Goal: Obtain resource: Obtain resource

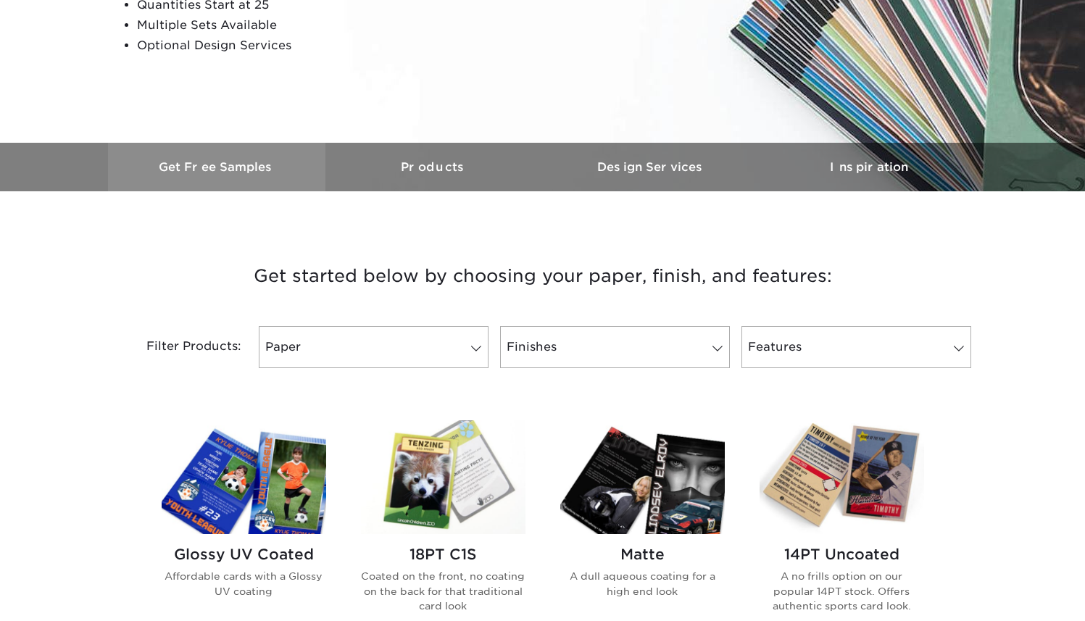
scroll to position [307, 0]
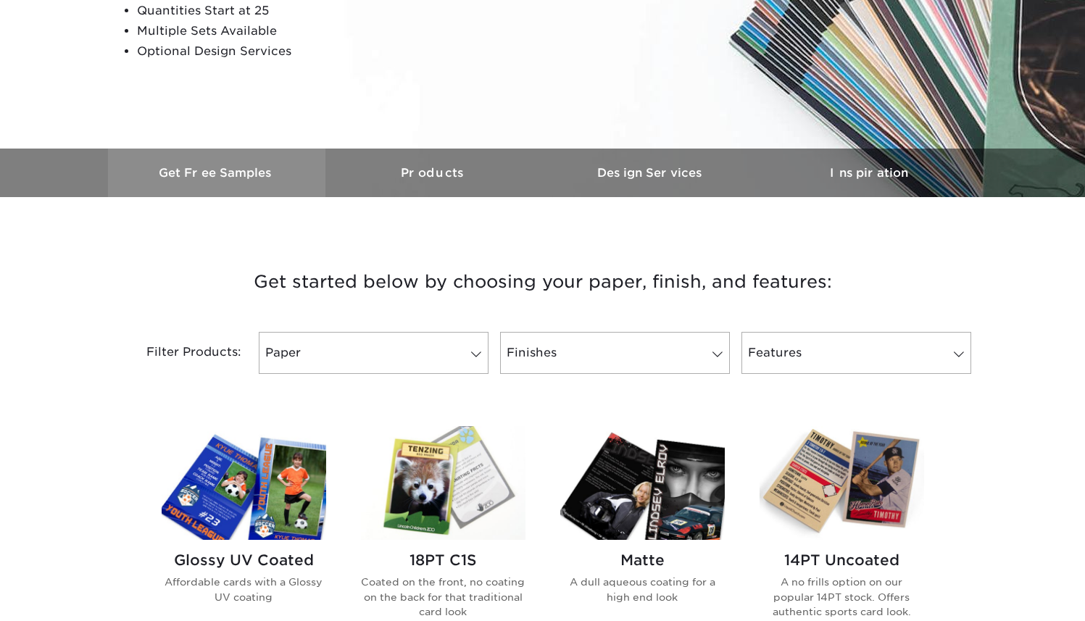
click at [261, 182] on link "Get Free Samples" at bounding box center [216, 173] width 217 height 49
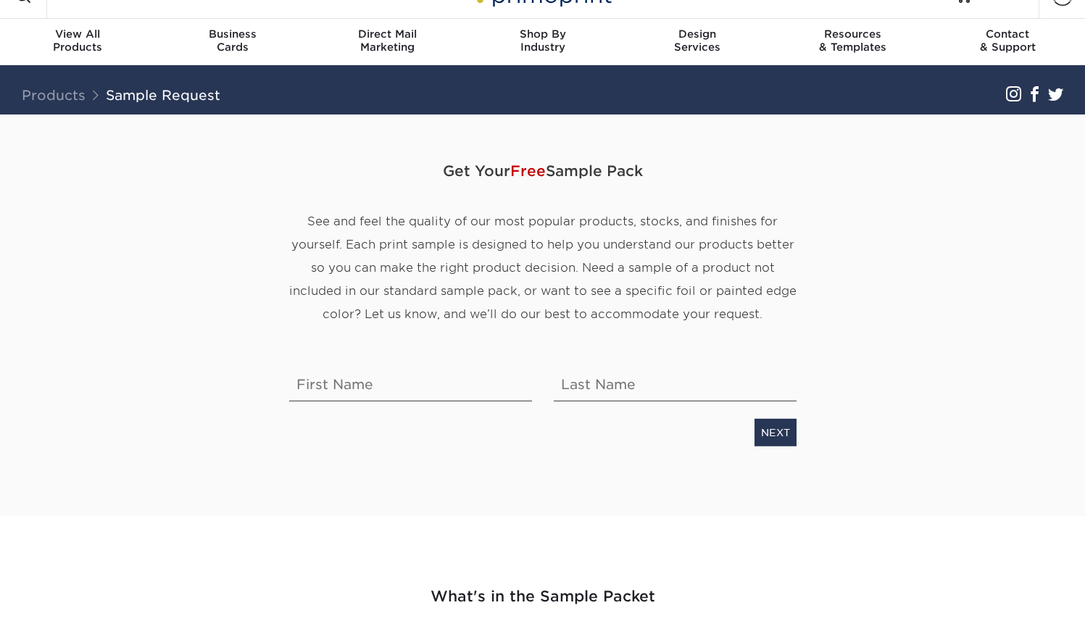
scroll to position [30, 0]
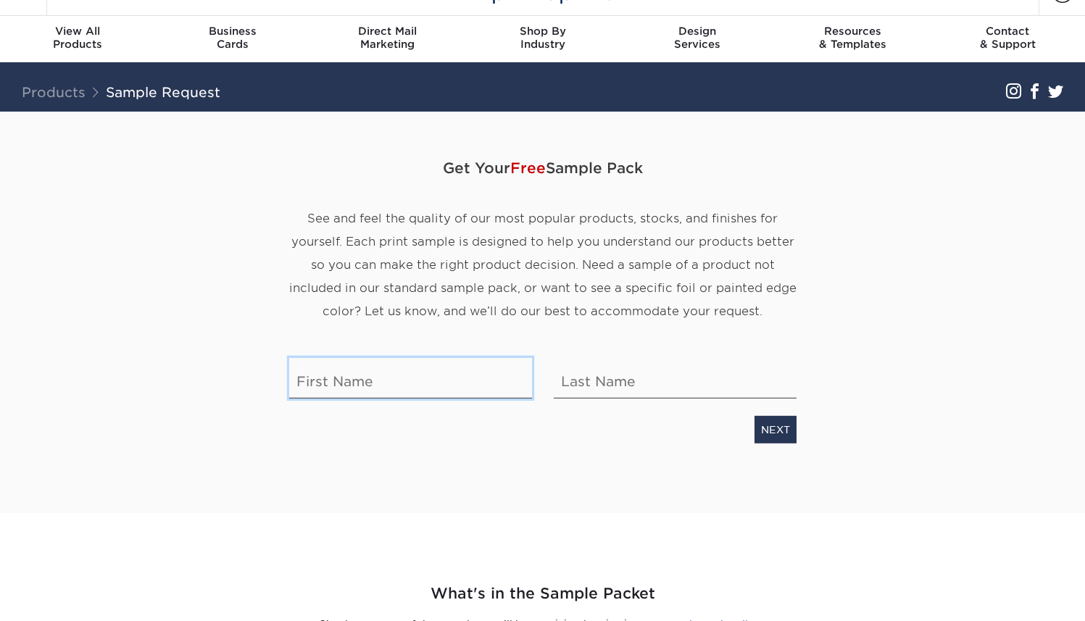
click at [444, 392] on input "text" at bounding box center [410, 378] width 243 height 41
type input "liam"
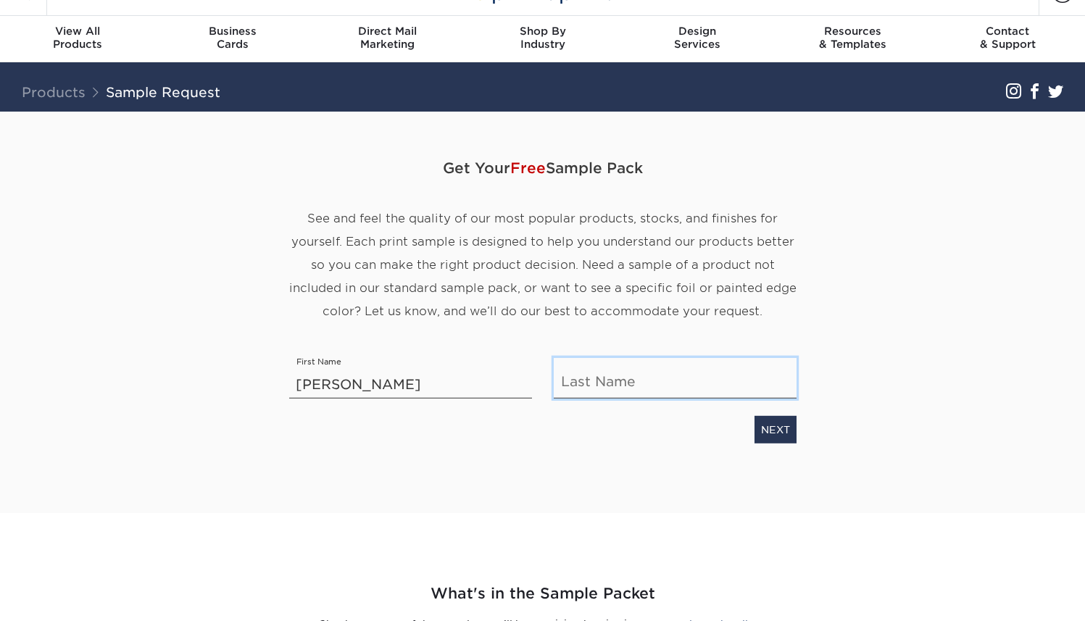
click at [618, 386] on input "text" at bounding box center [675, 378] width 243 height 41
type input "Skibinski"
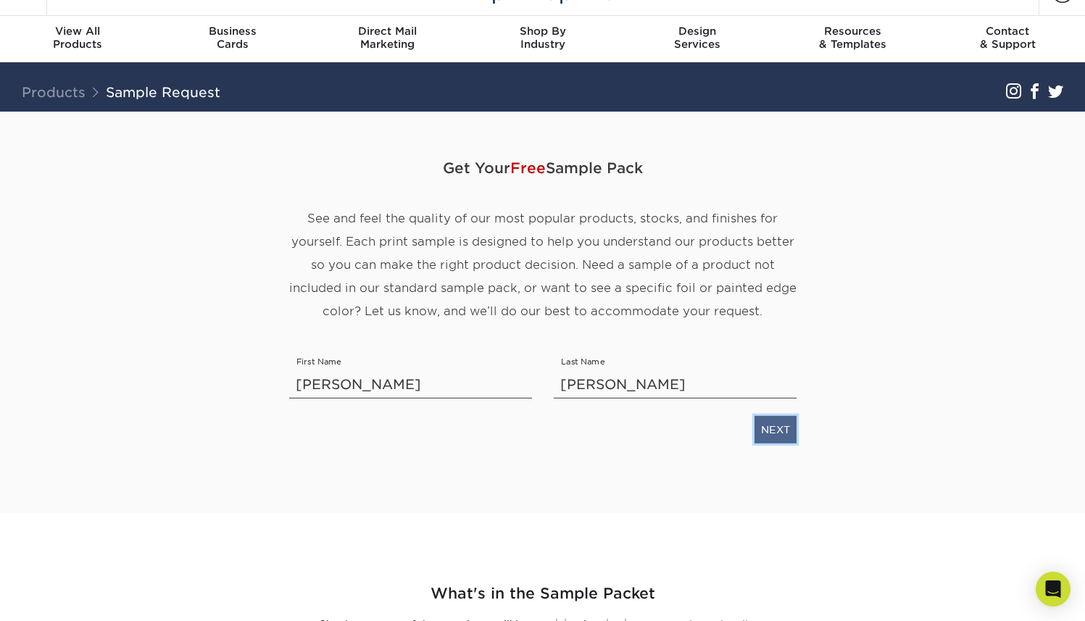
click at [770, 437] on link "NEXT" at bounding box center [775, 430] width 42 height 28
